Goal: Information Seeking & Learning: Learn about a topic

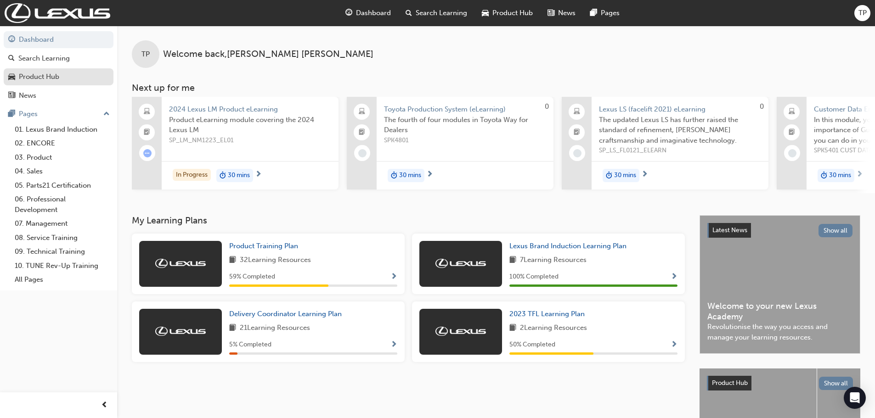
click at [52, 68] on link "Product Hub" at bounding box center [59, 76] width 110 height 17
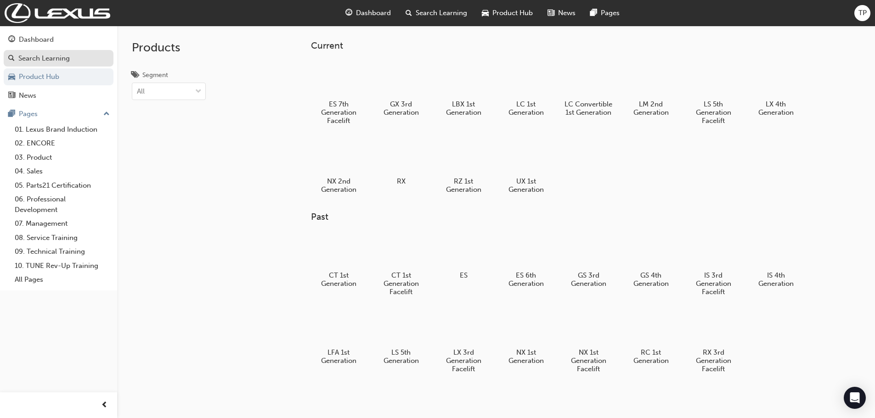
click at [59, 61] on div "Search Learning" at bounding box center [43, 58] width 51 height 11
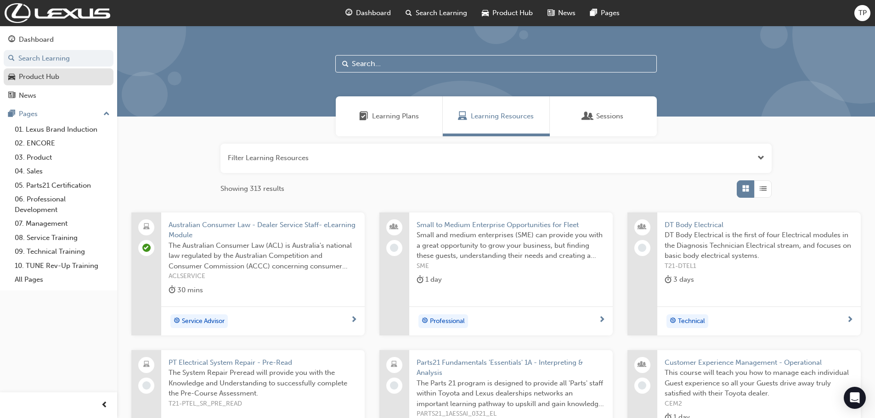
click at [68, 72] on div "Product Hub" at bounding box center [58, 76] width 101 height 11
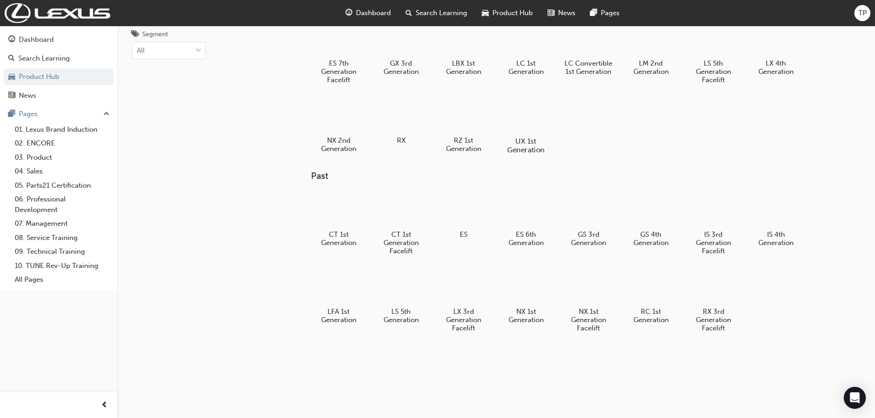
scroll to position [49, 0]
